Goal: Task Accomplishment & Management: Manage account settings

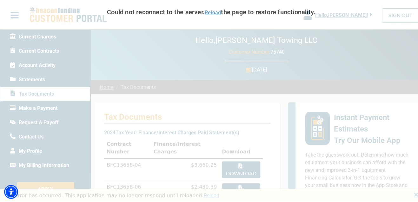
click at [207, 12] on link "Reload" at bounding box center [213, 12] width 16 height 6
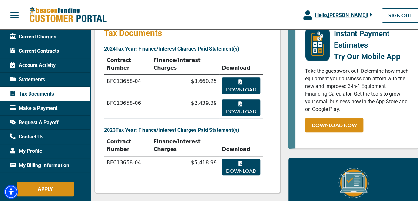
scroll to position [95, 0]
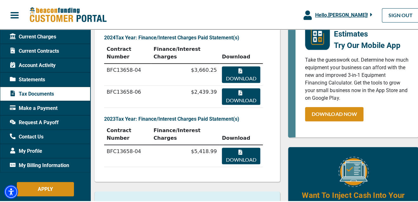
click at [38, 65] on span "Account Activity" at bounding box center [33, 65] width 46 height 8
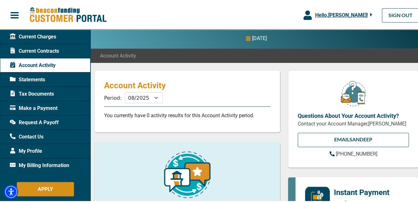
click at [41, 49] on span "Current Contracts" at bounding box center [34, 50] width 49 height 8
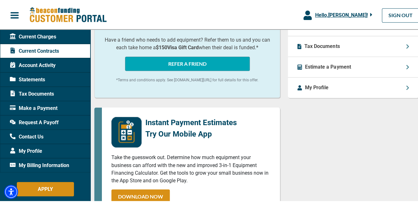
scroll to position [317, 0]
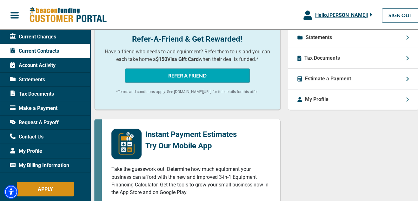
click at [322, 60] on div "Tax Documents" at bounding box center [353, 57] width 131 height 21
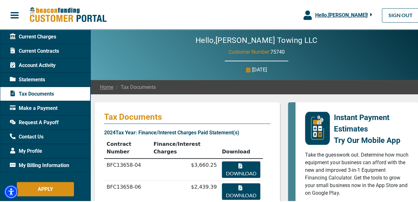
click at [370, 14] on icon "button" at bounding box center [371, 13] width 2 height 3
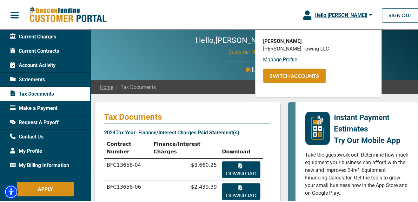
click at [57, 38] on div "Current Charges" at bounding box center [45, 36] width 90 height 14
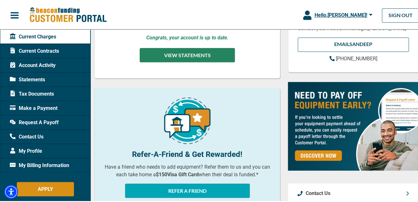
click at [182, 55] on button "VIEW STATEMENTS" at bounding box center [187, 54] width 95 height 14
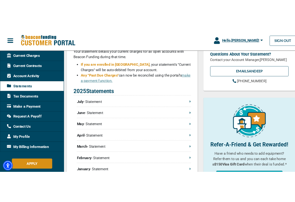
scroll to position [127, 0]
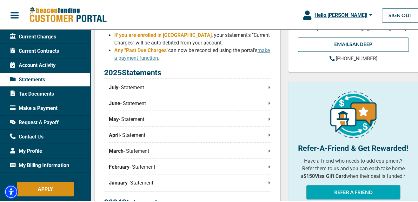
click at [128, 89] on p "July - Statement" at bounding box center [189, 87] width 161 height 8
